Goal: Information Seeking & Learning: Understand process/instructions

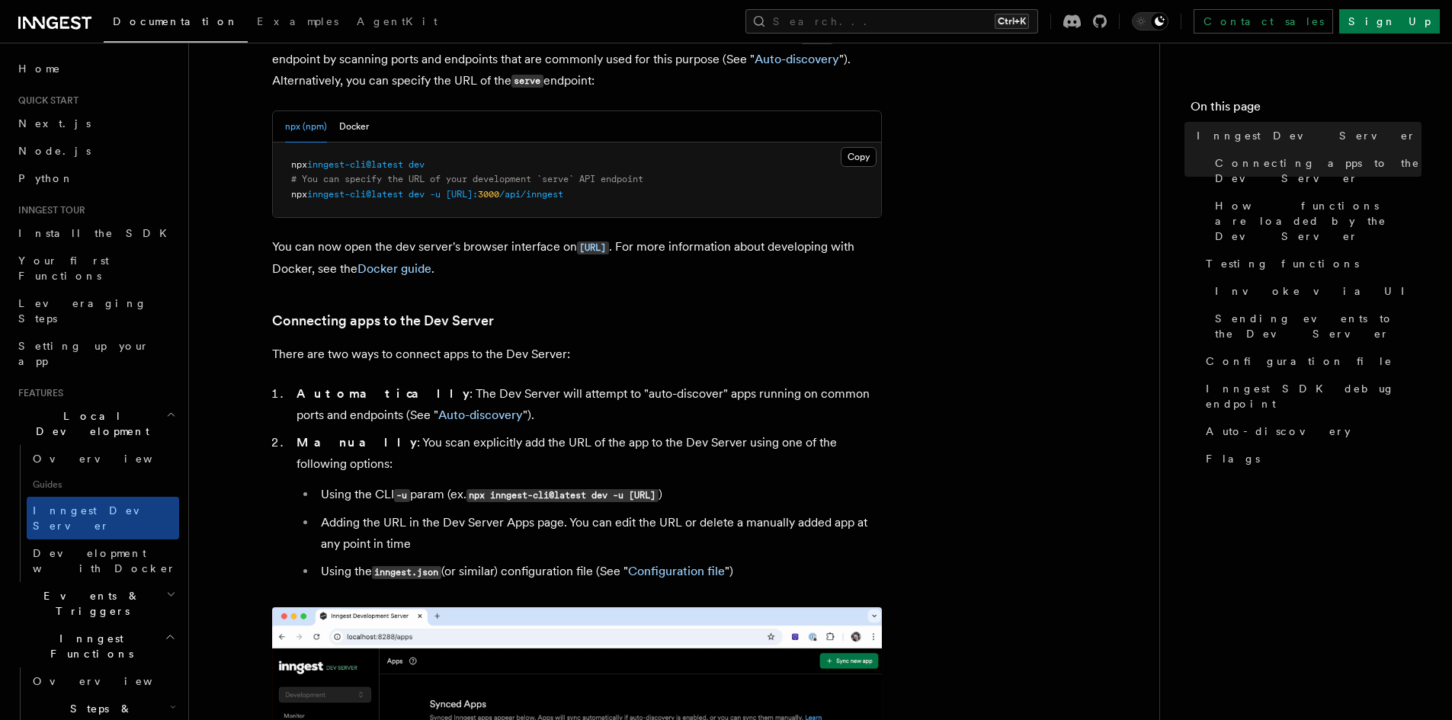
scroll to position [686, 0]
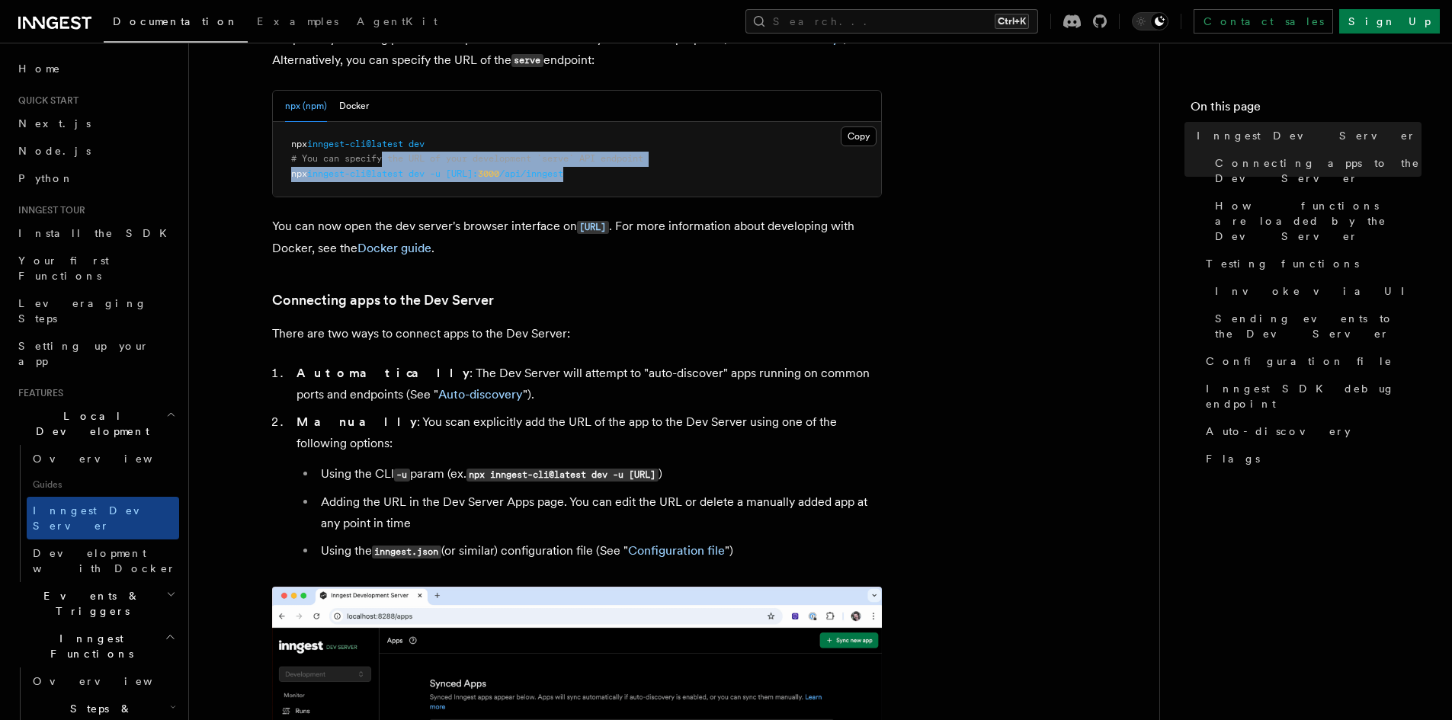
drag, startPoint x: 649, startPoint y: 168, endPoint x: 383, endPoint y: 157, distance: 267.0
click at [383, 157] on pre "npx inngest-cli@latest dev # You can specify the URL of your development `serve…" at bounding box center [577, 159] width 608 height 75
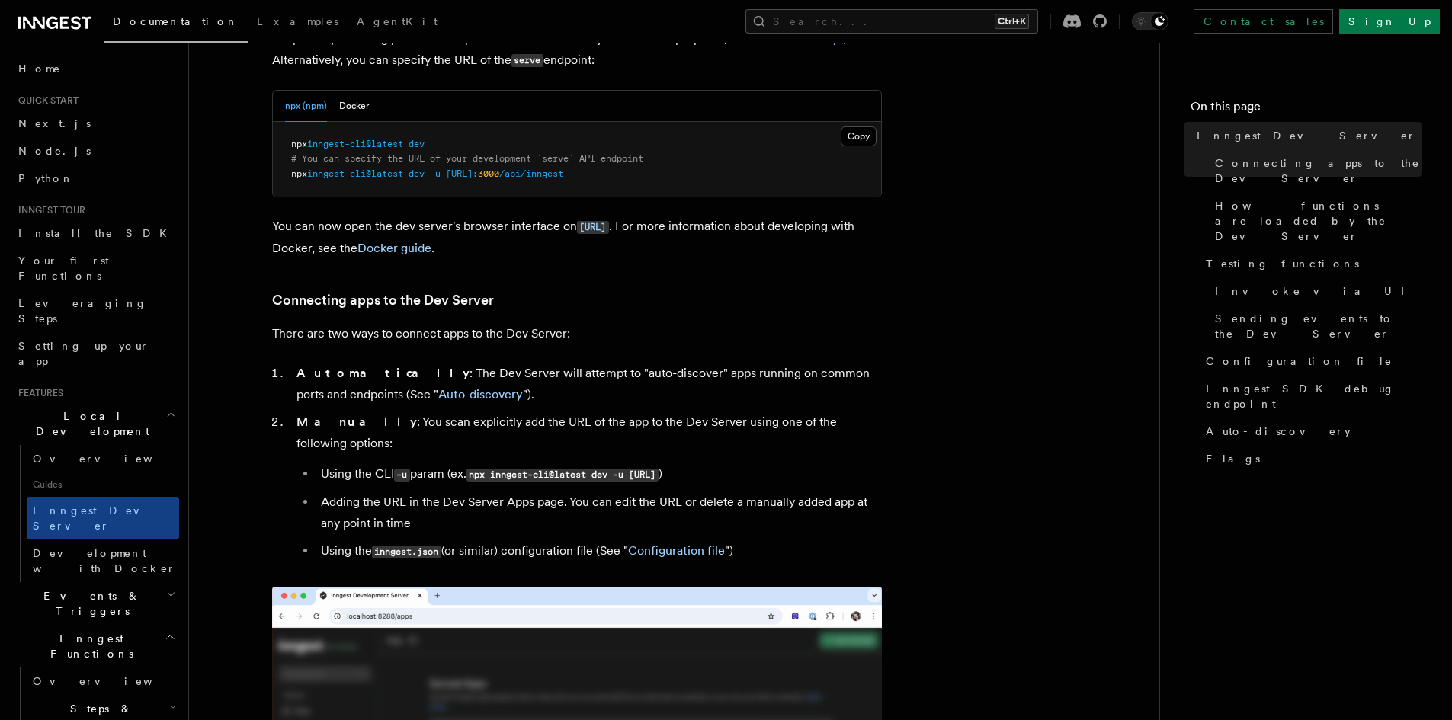
click at [434, 140] on pre "npx inngest-cli@latest dev # You can specify the URL of your development `serve…" at bounding box center [577, 159] width 608 height 75
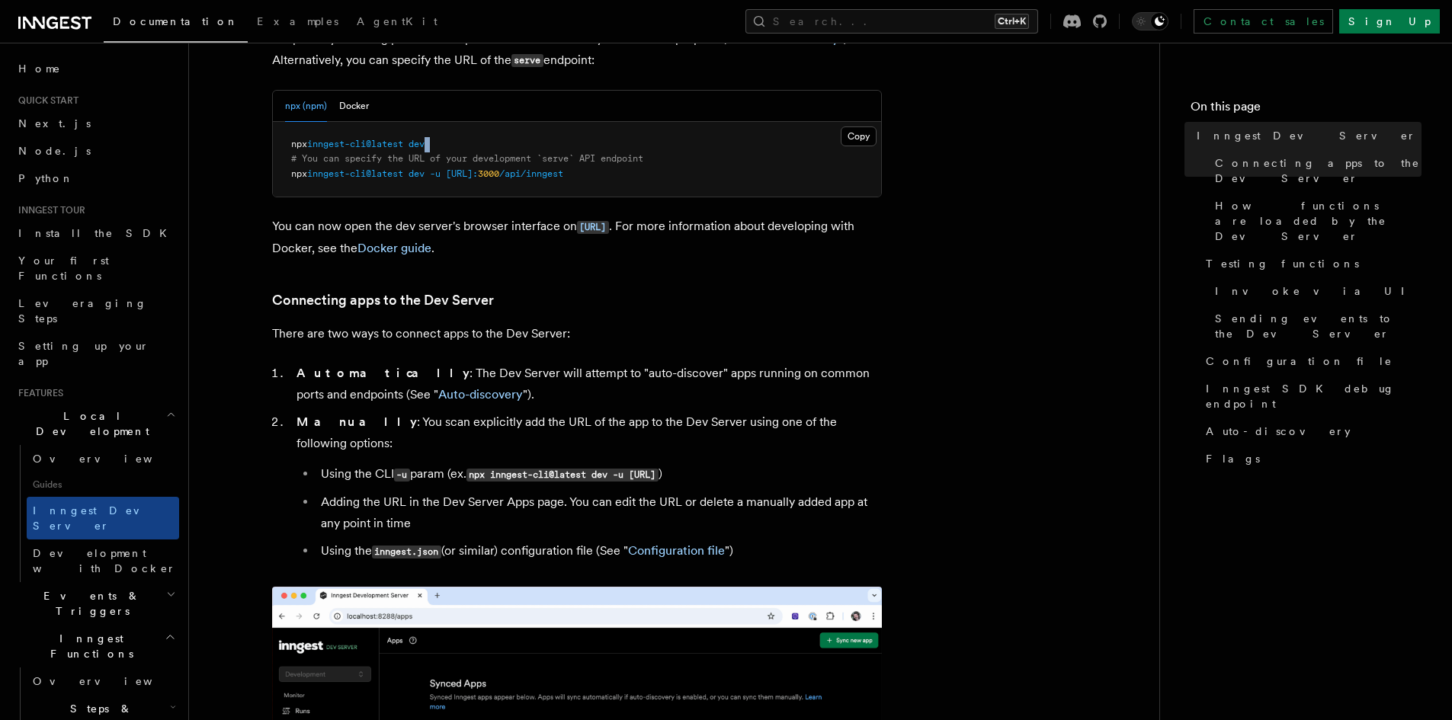
click at [434, 140] on pre "npx inngest-cli@latest dev # You can specify the URL of your development `serve…" at bounding box center [577, 159] width 608 height 75
copy code "npx inngest-cli@latest dev"
